Goal: Task Accomplishment & Management: Manage account settings

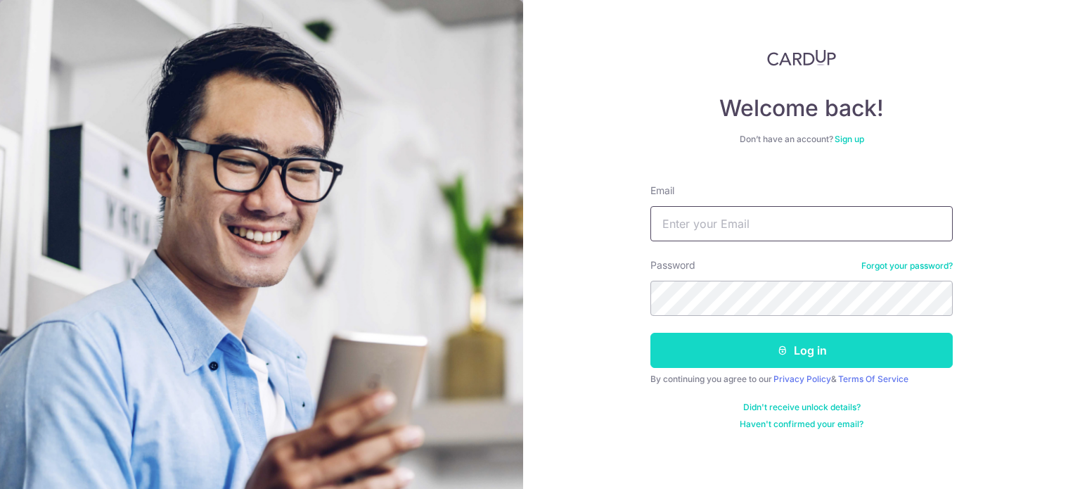
type input "[EMAIL_ADDRESS][DOMAIN_NAME]"
click at [716, 354] on button "Log in" at bounding box center [802, 350] width 302 height 35
